Goal: Task Accomplishment & Management: Manage account settings

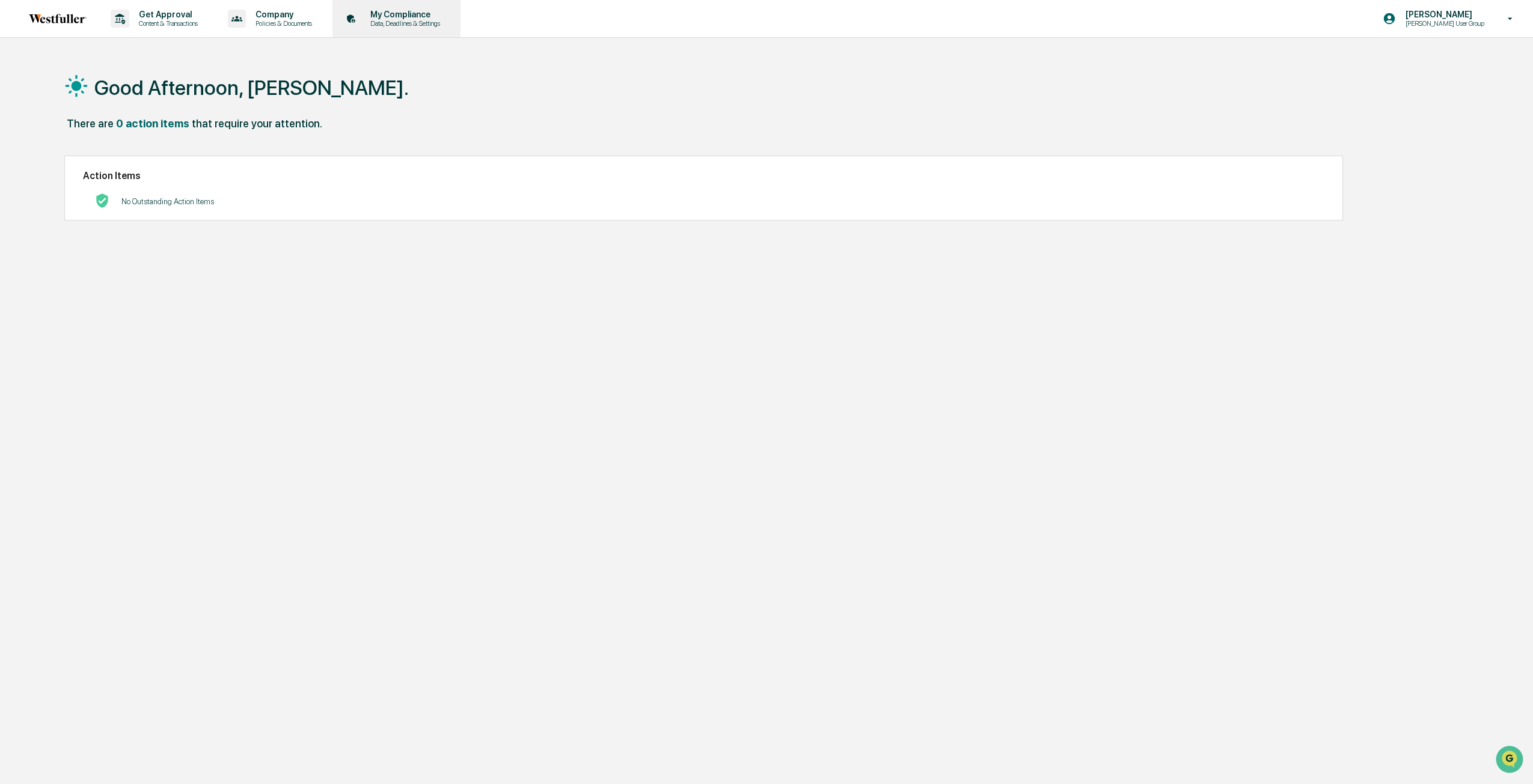
click at [407, 26] on p "Data, Deadlines & Settings" at bounding box center [403, 23] width 85 height 9
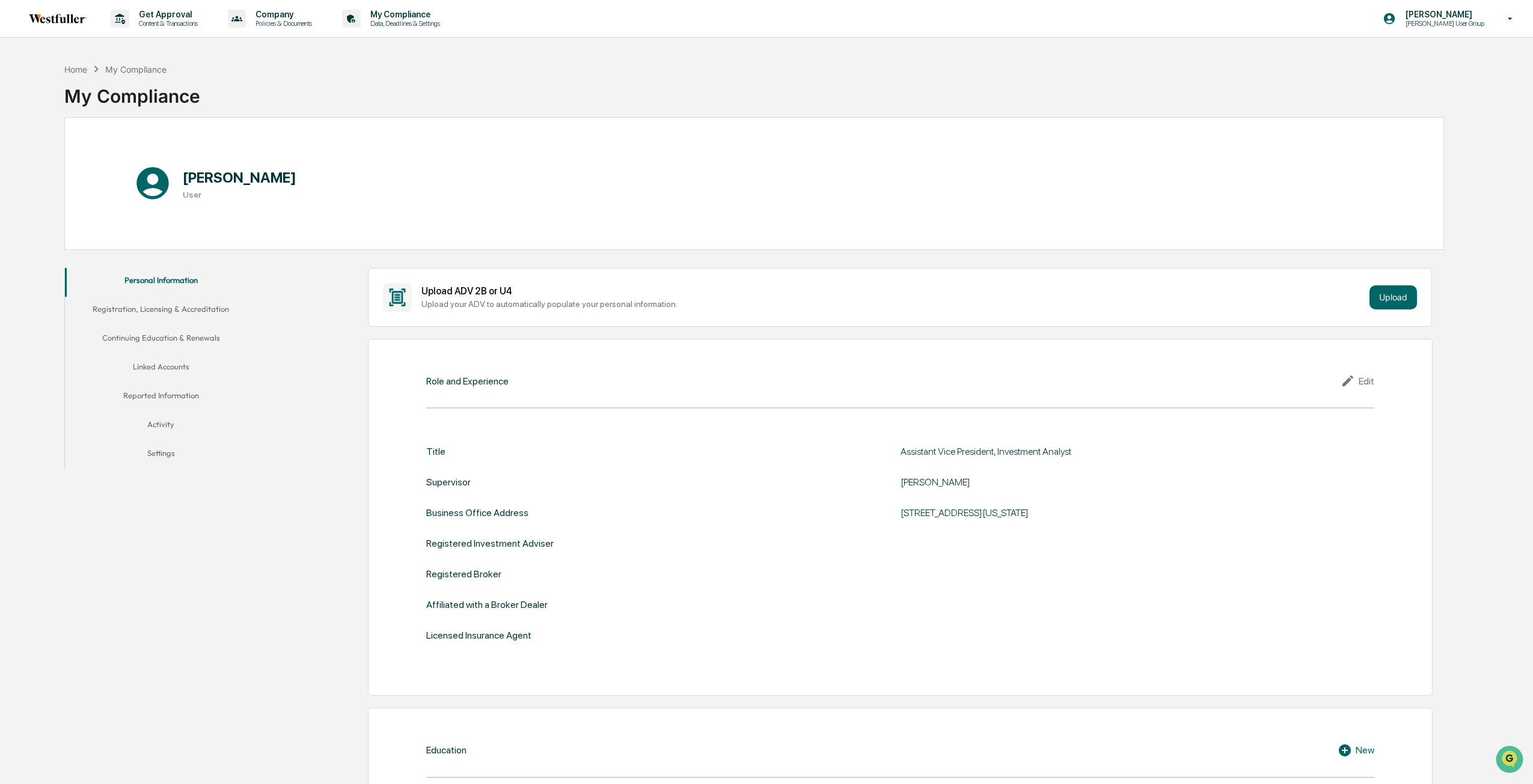
click at [181, 370] on button "Linked Accounts" at bounding box center [161, 369] width 192 height 29
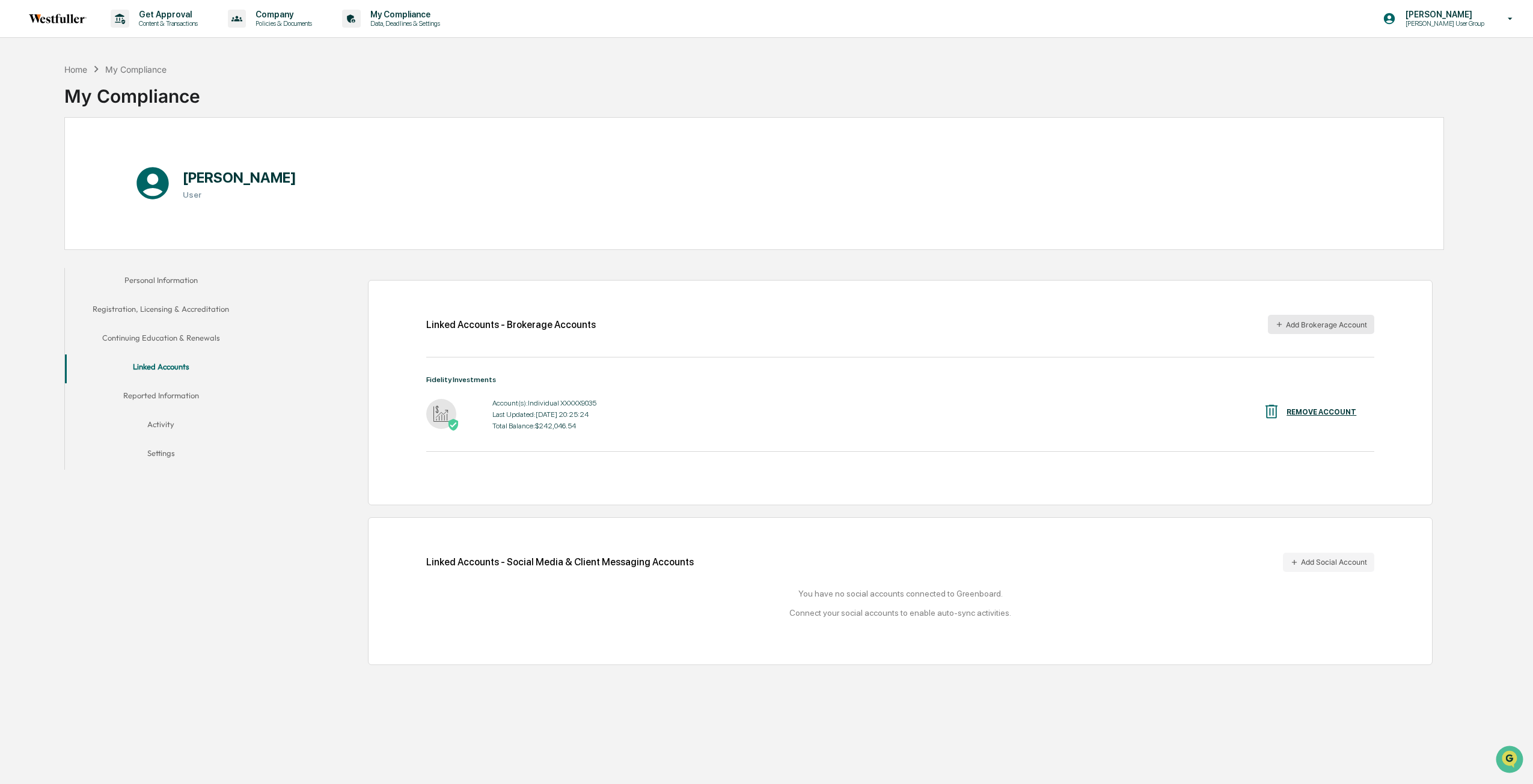
click at [1284, 324] on button "Add Brokerage Account" at bounding box center [1321, 324] width 106 height 19
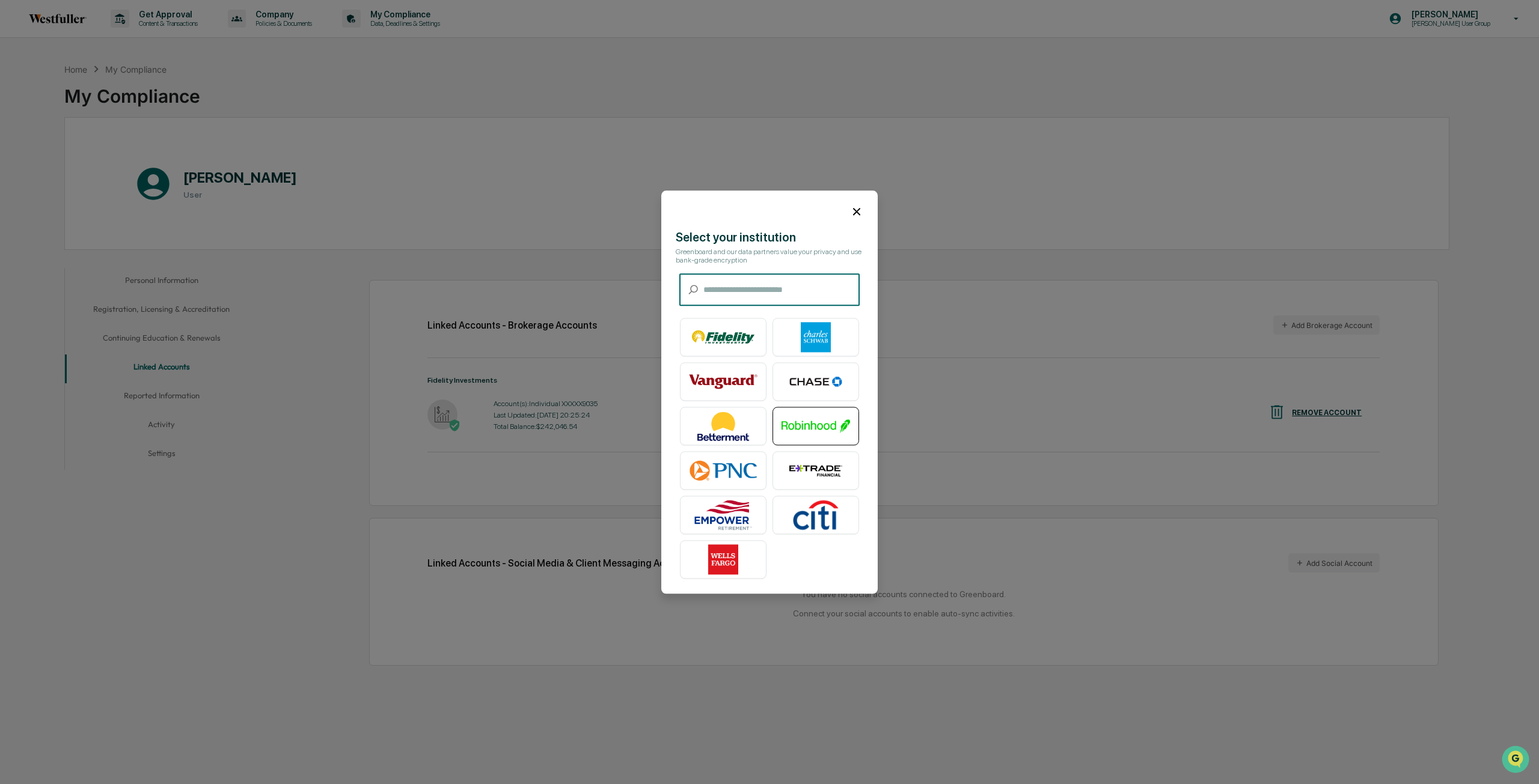
click at [807, 420] on img at bounding box center [815, 427] width 68 height 30
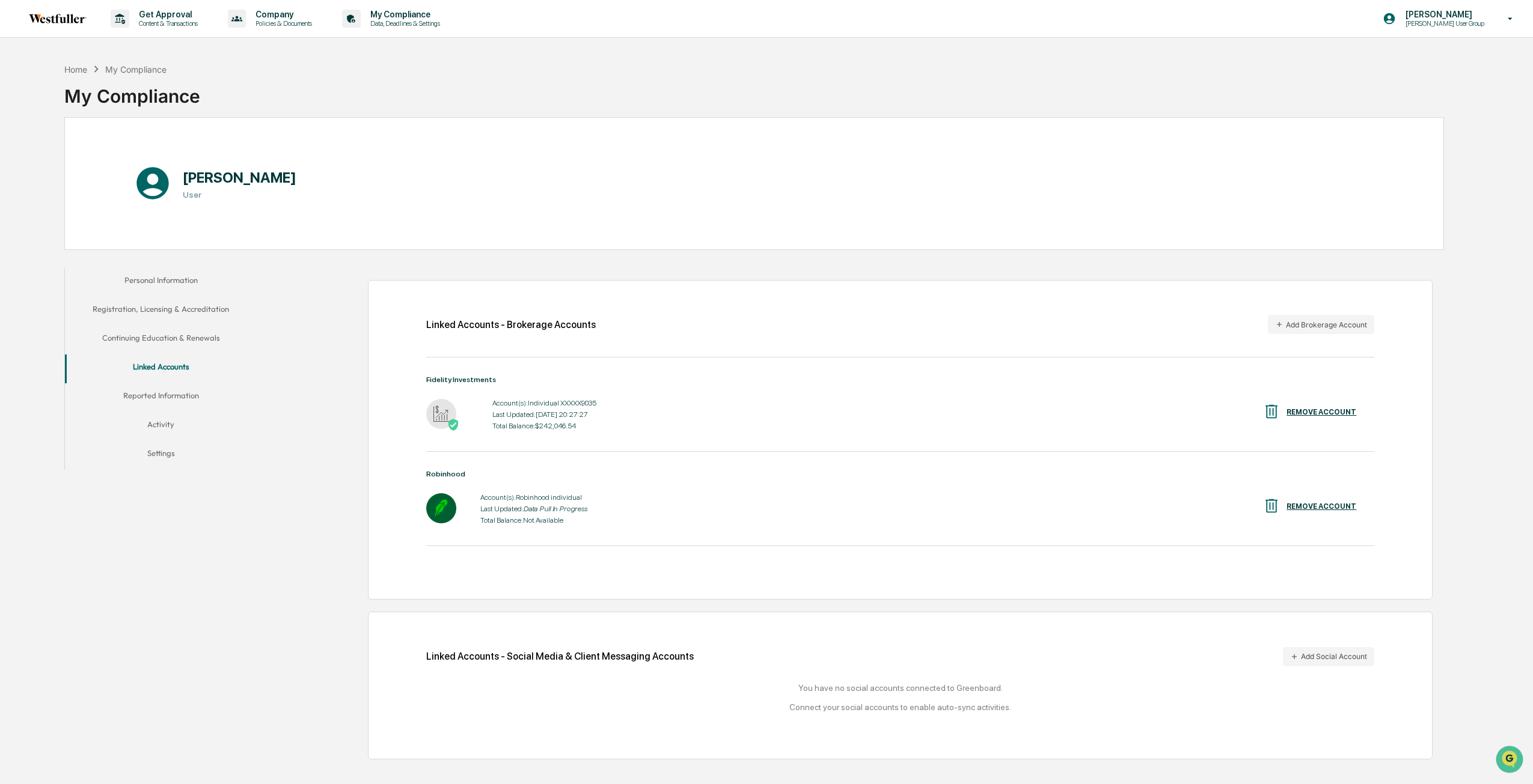
click at [1512, 15] on icon at bounding box center [1511, 19] width 21 height 11
click at [1418, 61] on li "Logout" at bounding box center [1446, 61] width 168 height 23
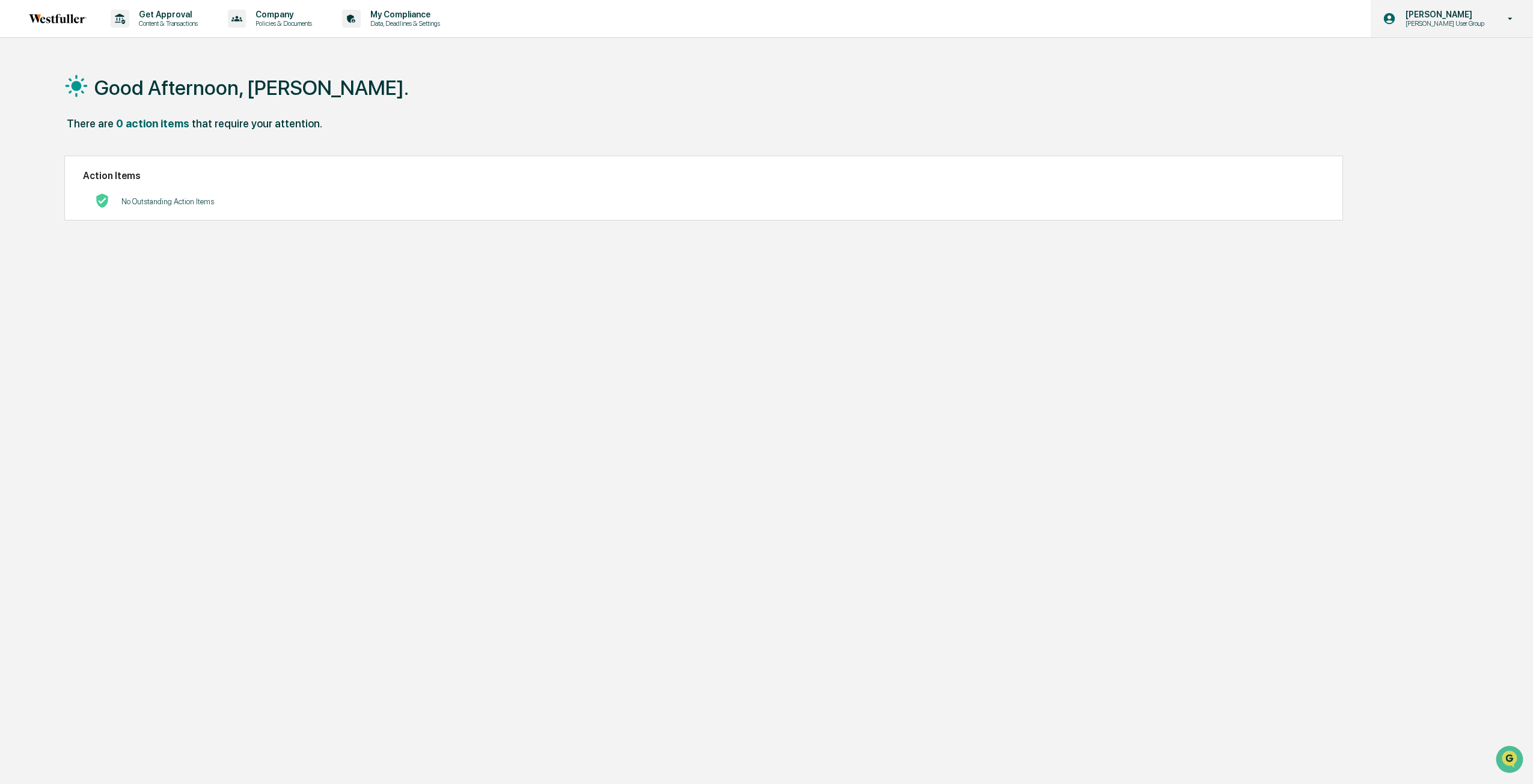
click at [1474, 8] on div "[PERSON_NAME] [PERSON_NAME] User Group" at bounding box center [1453, 18] width 163 height 37
click at [1417, 56] on li "Logout" at bounding box center [1446, 61] width 168 height 23
